Goal: Task Accomplishment & Management: Use online tool/utility

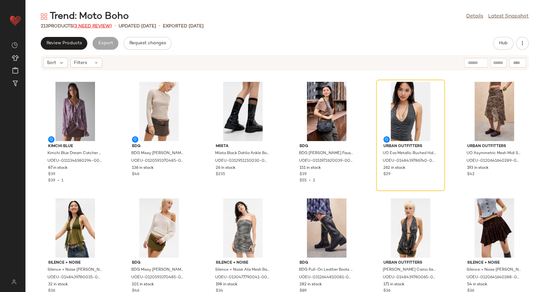
click at [101, 25] on span "(3 Need Review)" at bounding box center [92, 26] width 39 height 5
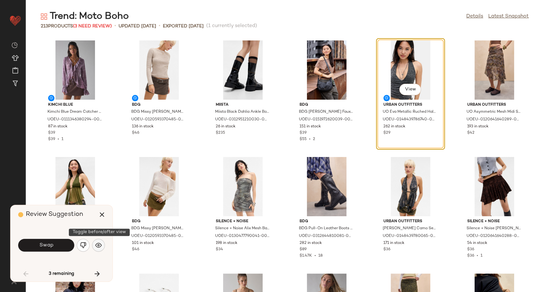
click at [100, 245] on img "button" at bounding box center [98, 245] width 6 height 6
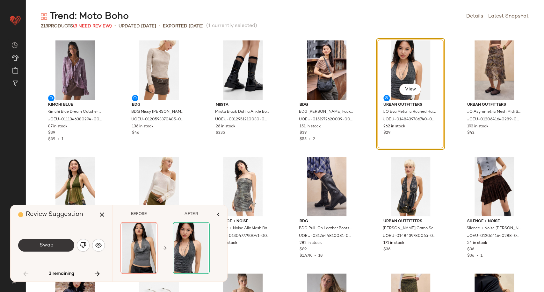
click at [54, 247] on button "Swap" at bounding box center [46, 245] width 56 height 13
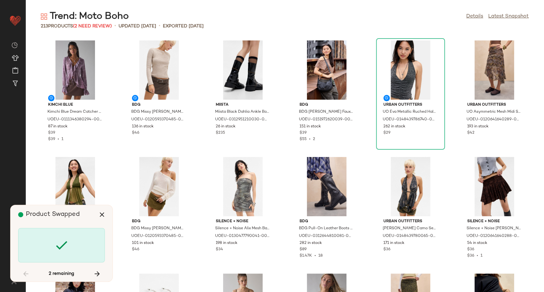
scroll to position [2916, 0]
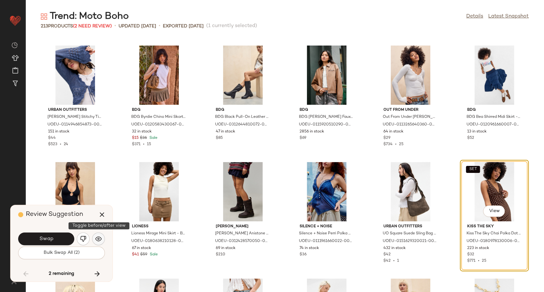
click at [96, 240] on img "button" at bounding box center [98, 239] width 6 height 6
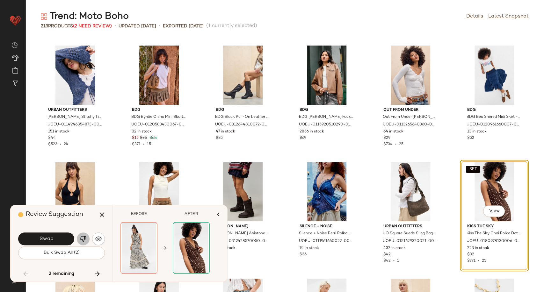
click at [82, 240] on img "button" at bounding box center [83, 239] width 6 height 6
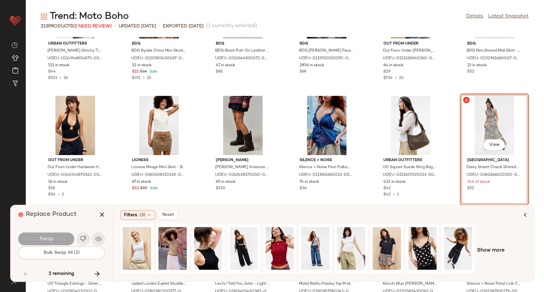
scroll to position [2987, 0]
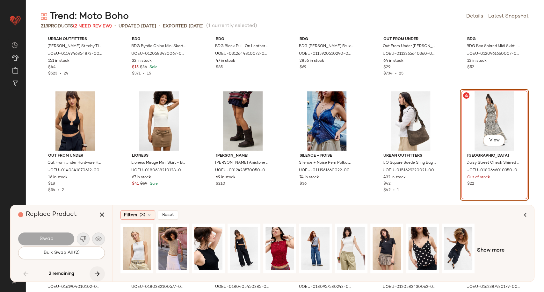
click at [97, 270] on icon "button" at bounding box center [97, 274] width 8 height 8
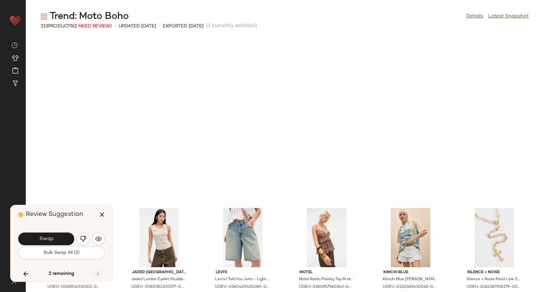
scroll to position [3149, 0]
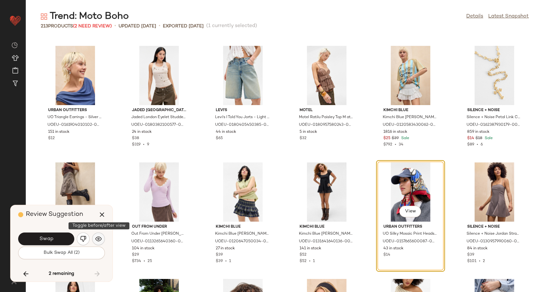
click at [99, 240] on img "button" at bounding box center [98, 239] width 6 height 6
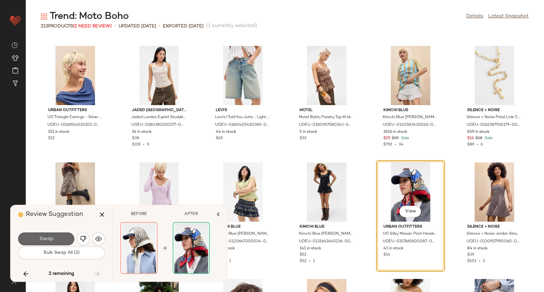
click at [66, 240] on button "Swap" at bounding box center [46, 239] width 56 height 13
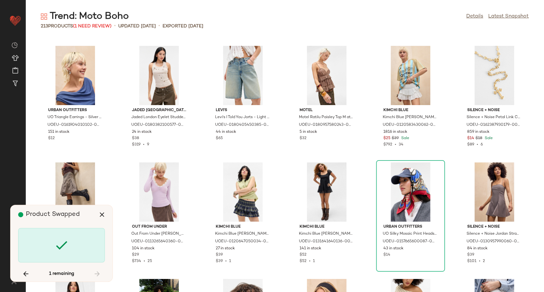
scroll to position [2916, 0]
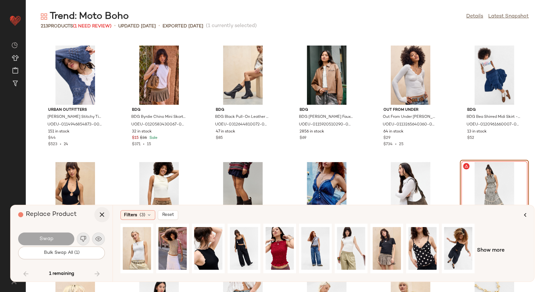
click at [100, 216] on icon "button" at bounding box center [102, 215] width 8 height 8
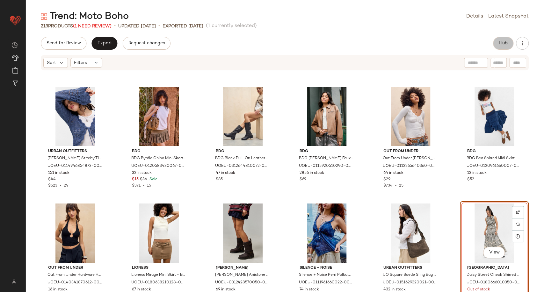
click at [493, 44] on button "Hub" at bounding box center [503, 43] width 20 height 13
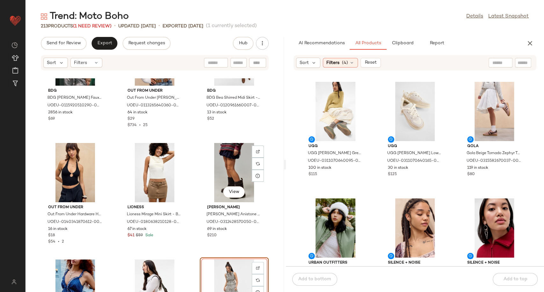
scroll to position [6116, 0]
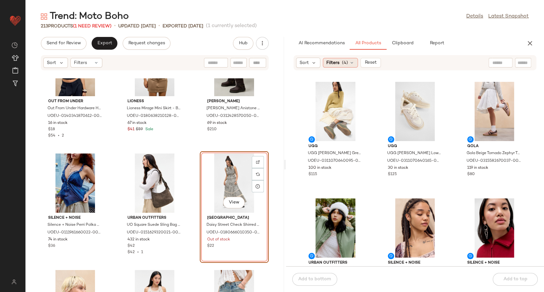
click at [355, 61] on div "Filters (4)" at bounding box center [340, 63] width 35 height 10
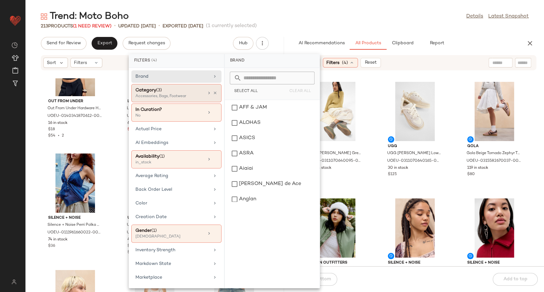
click at [191, 94] on div "Accessories, Bags, Footwear" at bounding box center [167, 97] width 64 height 6
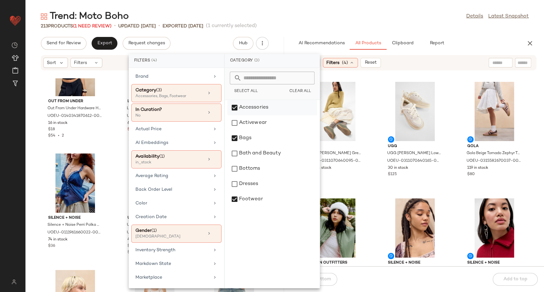
click at [236, 106] on div "Accessories" at bounding box center [272, 107] width 90 height 15
click at [234, 135] on div "Bags" at bounding box center [272, 138] width 90 height 15
click at [237, 197] on div "Footwear" at bounding box center [272, 199] width 90 height 15
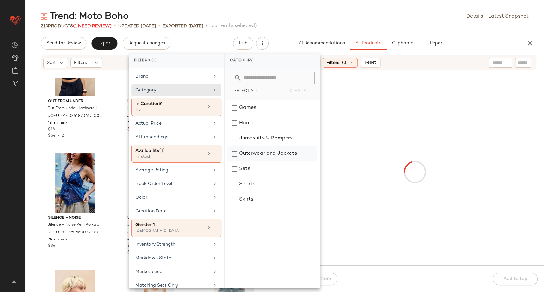
scroll to position [106, 0]
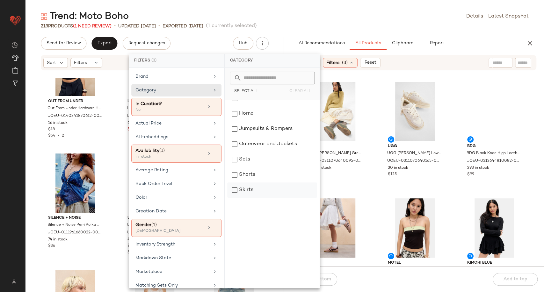
click at [245, 194] on div "Skirts" at bounding box center [272, 190] width 90 height 15
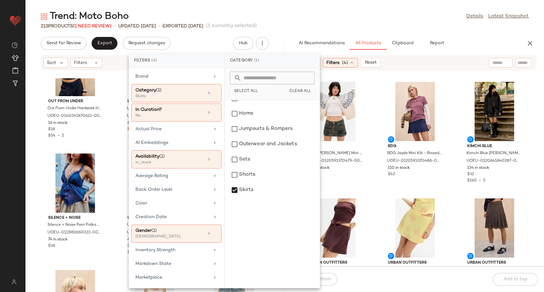
click at [371, 174] on div "BDG BDG [PERSON_NAME] Mini Skirt - Green XL at Urban Outfitters UOEU-0120593370…" at bounding box center [415, 172] width 258 height 188
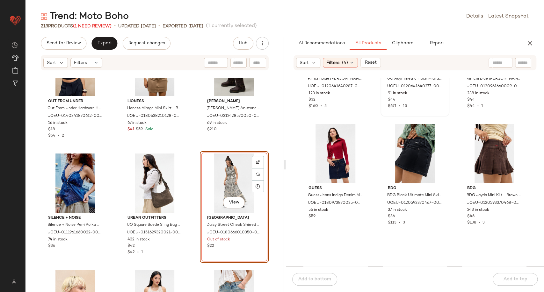
scroll to position [430, 0]
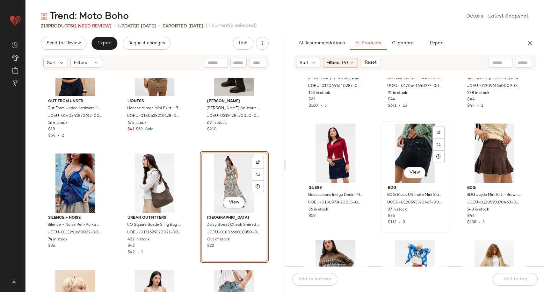
click at [413, 161] on div "View" at bounding box center [415, 153] width 64 height 59
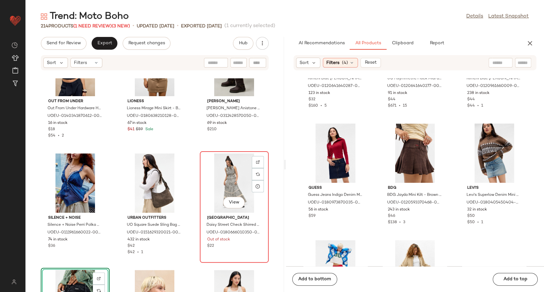
click at [231, 177] on div "View" at bounding box center [234, 183] width 64 height 59
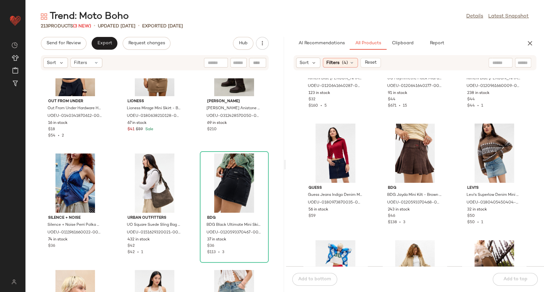
click at [187, 144] on div "Out From Under Out From Under Hardware Halterneck Top - Black XL at Urban Outfi…" at bounding box center [154, 185] width 258 height 214
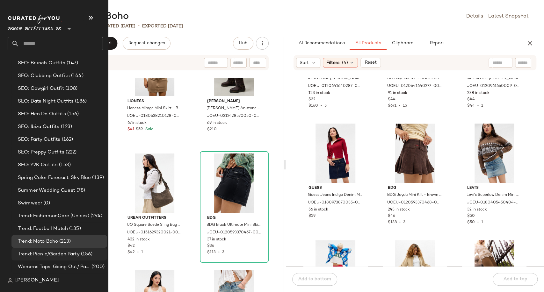
scroll to position [1710, 0]
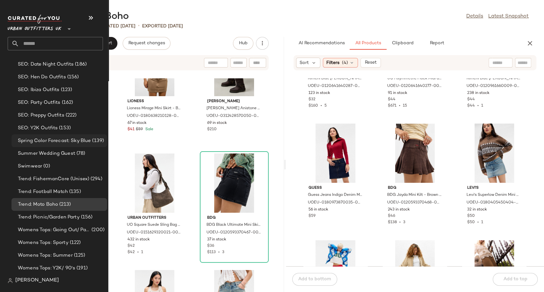
click at [65, 141] on span "Spring Color Forecast: Sky Blue" at bounding box center [54, 140] width 73 height 7
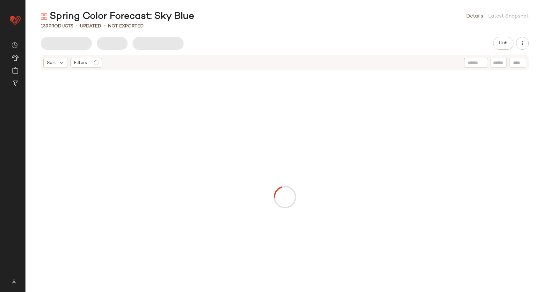
click at [288, 25] on div "139 Products • updated • Not Exported" at bounding box center [284, 26] width 519 height 6
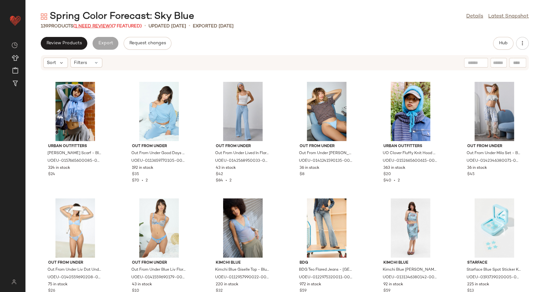
click at [102, 26] on span "(1 Need Review)" at bounding box center [92, 26] width 39 height 5
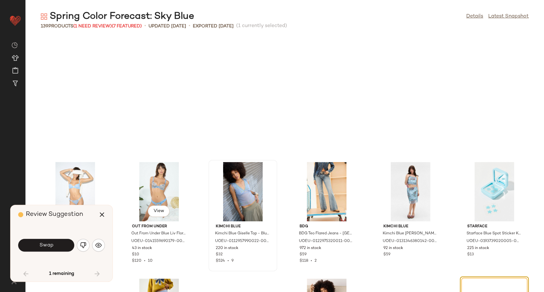
scroll to position [122, 0]
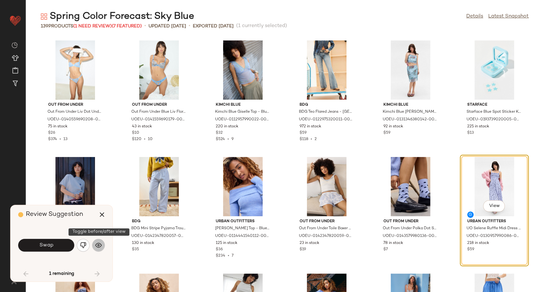
click at [97, 245] on img "button" at bounding box center [98, 245] width 6 height 6
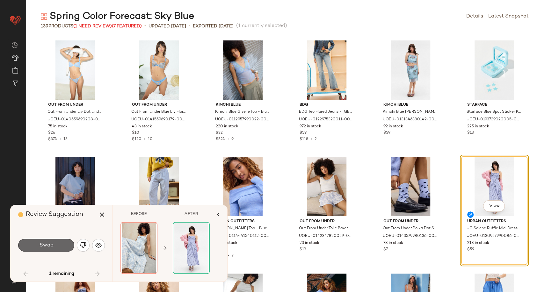
click at [48, 248] on span "Swap" at bounding box center [46, 246] width 14 height 6
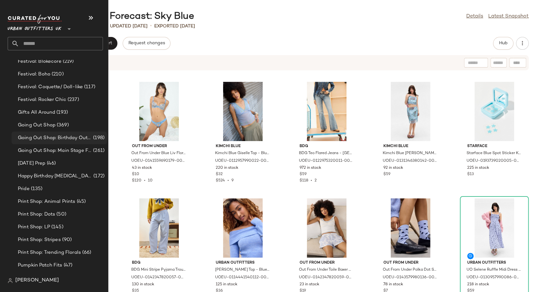
scroll to position [1416, 0]
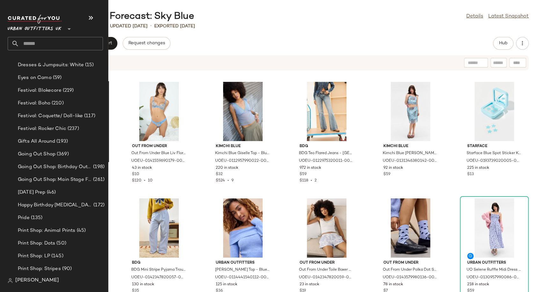
drag, startPoint x: 72, startPoint y: 168, endPoint x: 106, endPoint y: 138, distance: 45.6
click at [72, 167] on span "Going Out Shop: Birthday Outfit" at bounding box center [55, 166] width 74 height 7
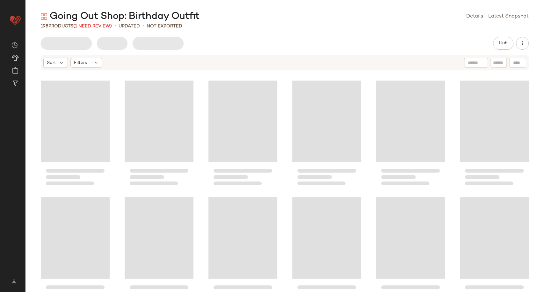
click at [311, 32] on div "Going Out Shop: Birthday Outfit Details Latest Snapshot 198 Products (1 Need Re…" at bounding box center [284, 151] width 519 height 282
